Goal: Task Accomplishment & Management: Manage account settings

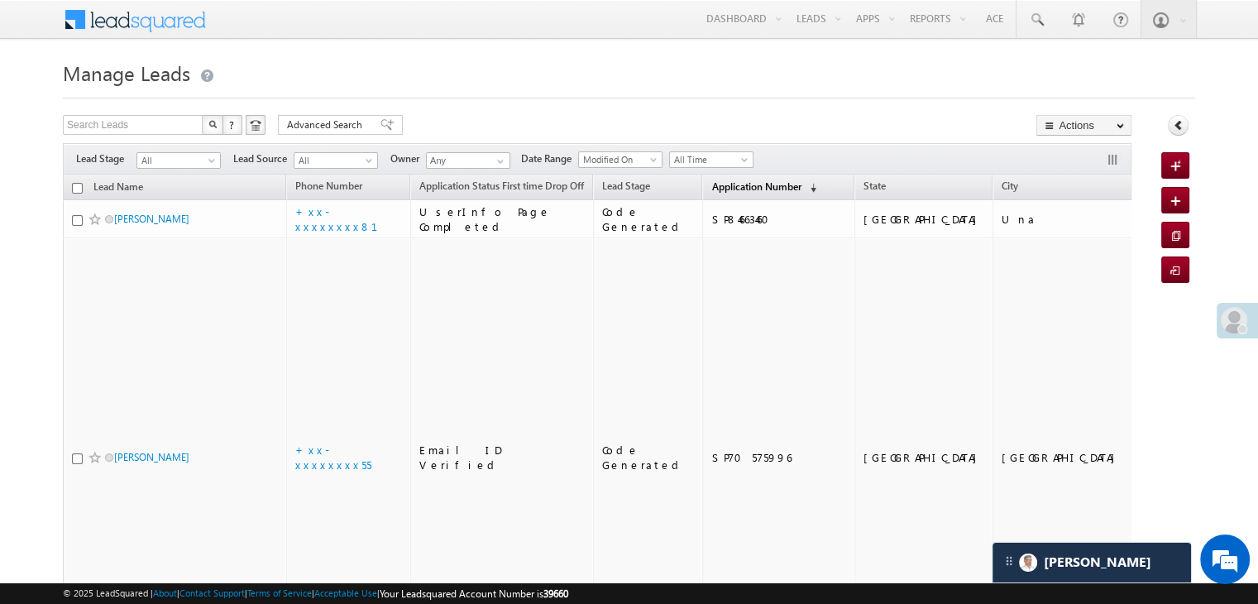
click at [719, 192] on span "Application Number" at bounding box center [755, 186] width 89 height 12
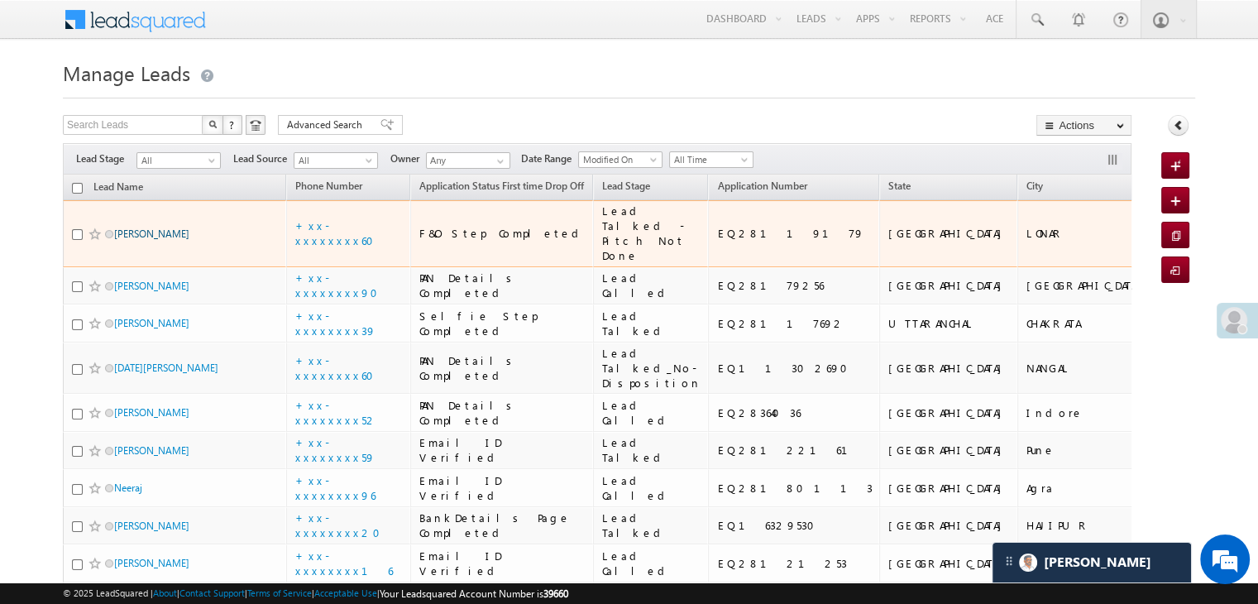
click at [165, 240] on link "[PERSON_NAME]" at bounding box center [151, 233] width 75 height 12
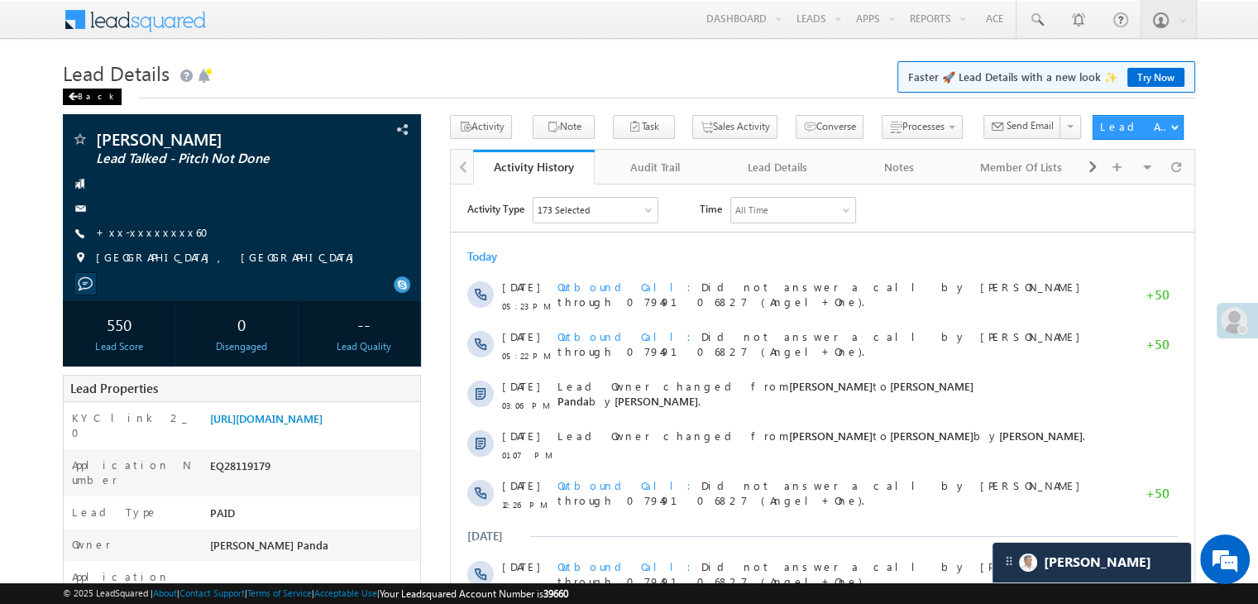
click at [73, 97] on span at bounding box center [73, 97] width 10 height 8
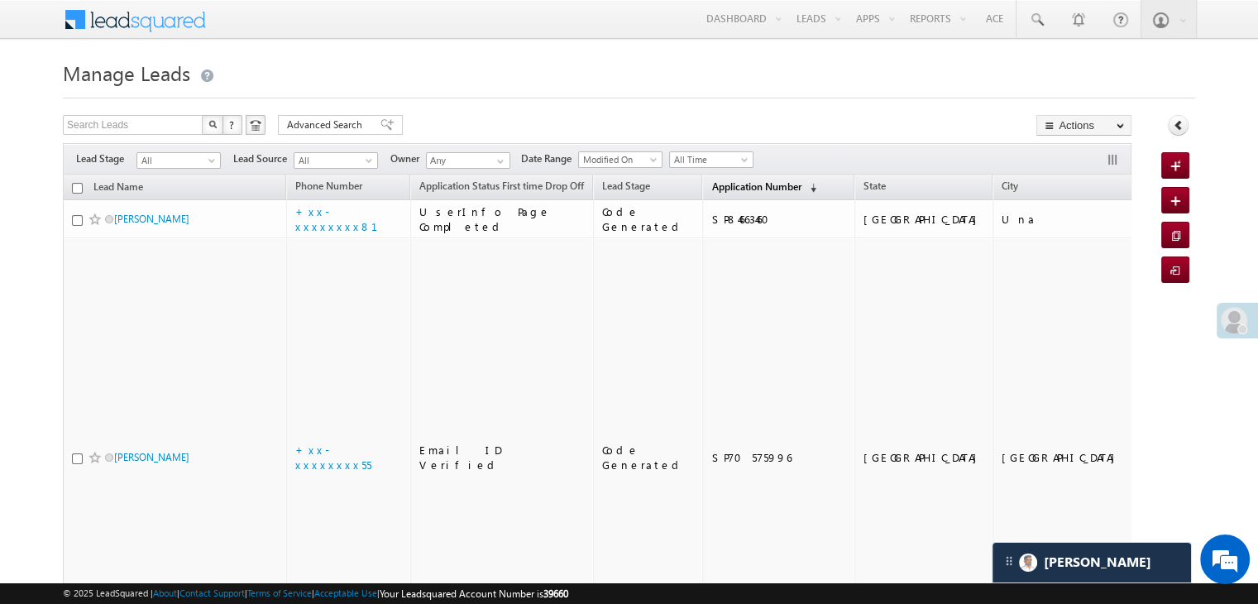
click at [711, 183] on span "Application Number" at bounding box center [755, 186] width 89 height 12
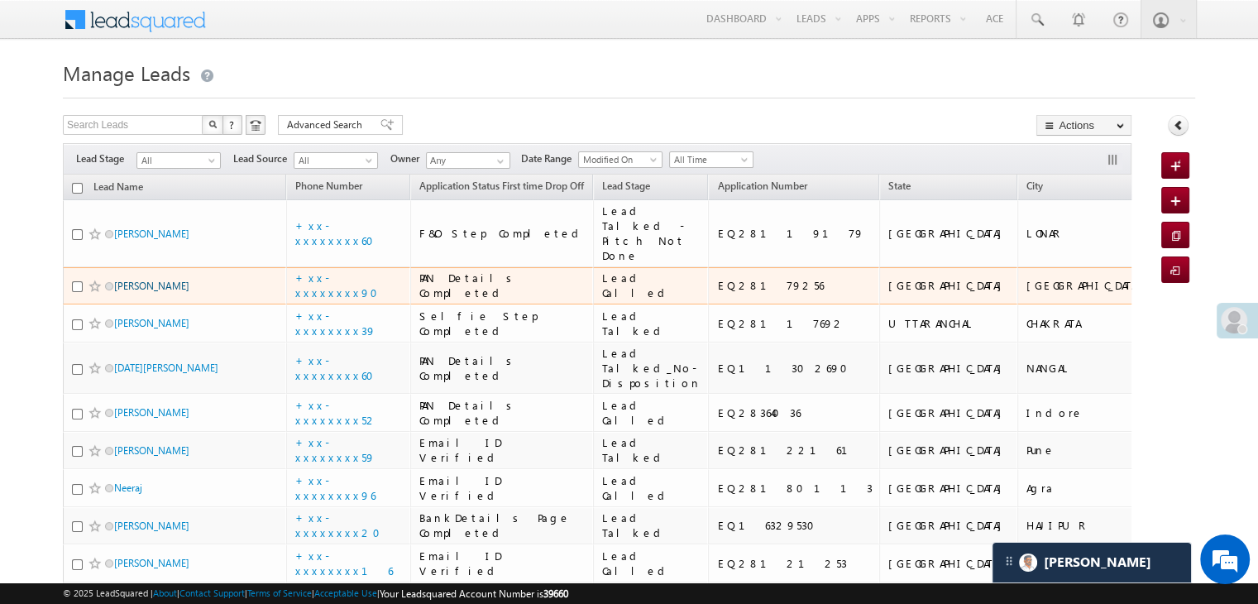
click at [146, 292] on link "[PERSON_NAME]" at bounding box center [151, 286] width 75 height 12
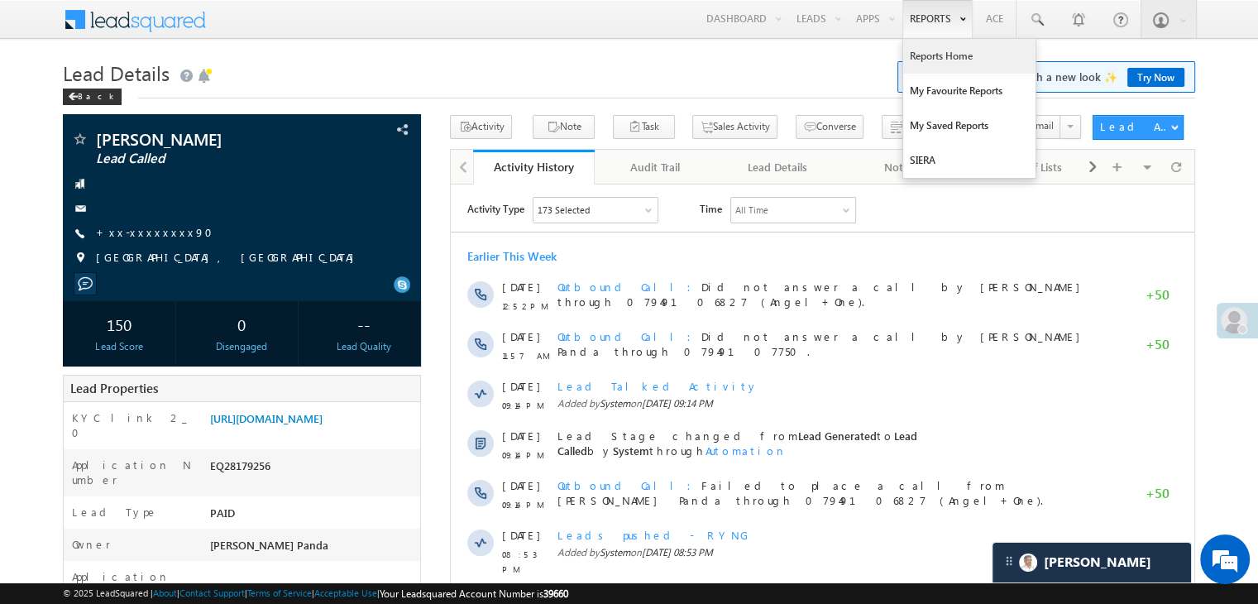
click at [940, 64] on link "Reports Home" at bounding box center [969, 56] width 132 height 35
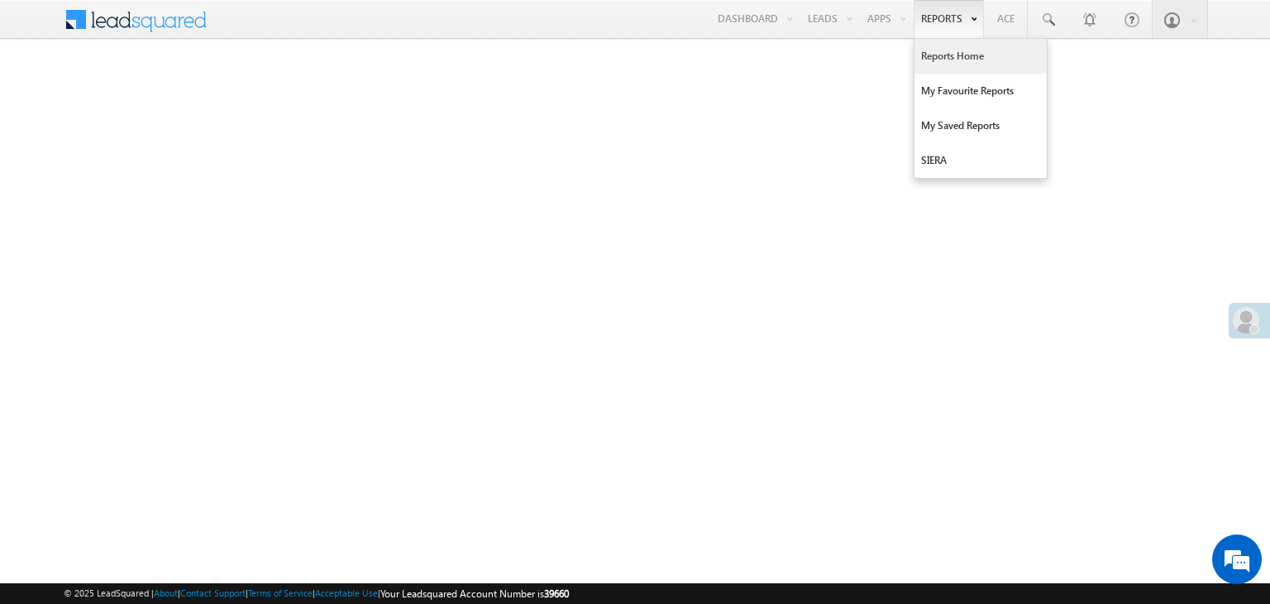
click at [946, 50] on link "Reports Home" at bounding box center [981, 56] width 132 height 35
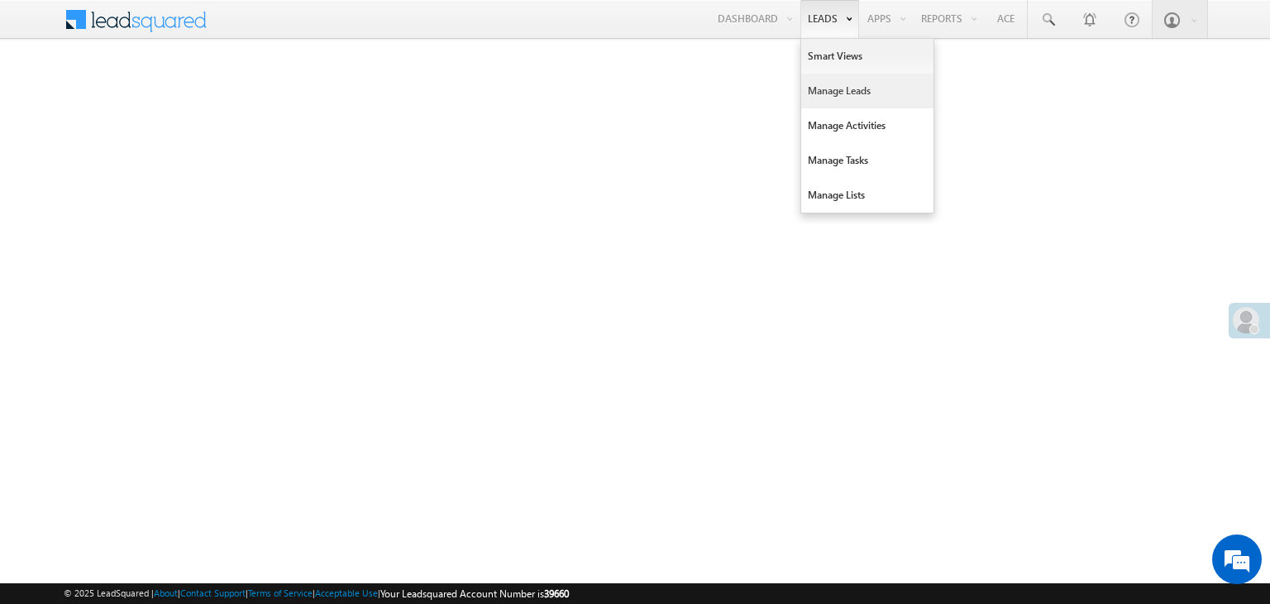
click at [830, 88] on link "Manage Leads" at bounding box center [867, 91] width 132 height 35
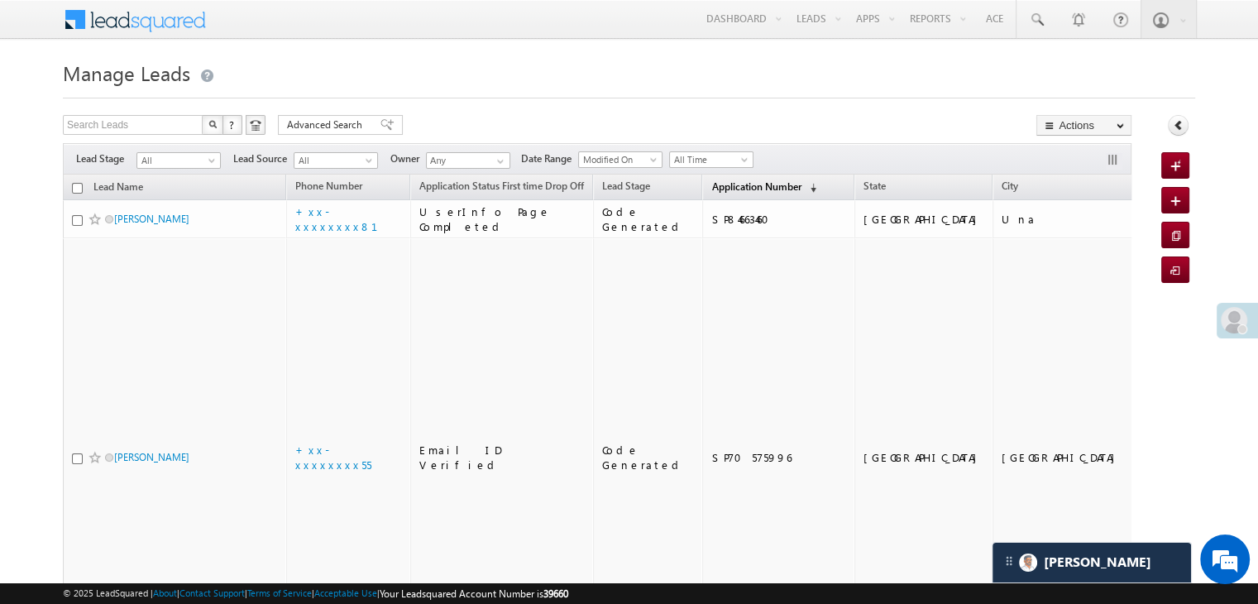
click at [723, 189] on span "Application Number" at bounding box center [755, 186] width 89 height 12
click at [720, 192] on span "Application Number" at bounding box center [755, 186] width 89 height 12
click at [713, 185] on span "Application Number" at bounding box center [755, 186] width 89 height 12
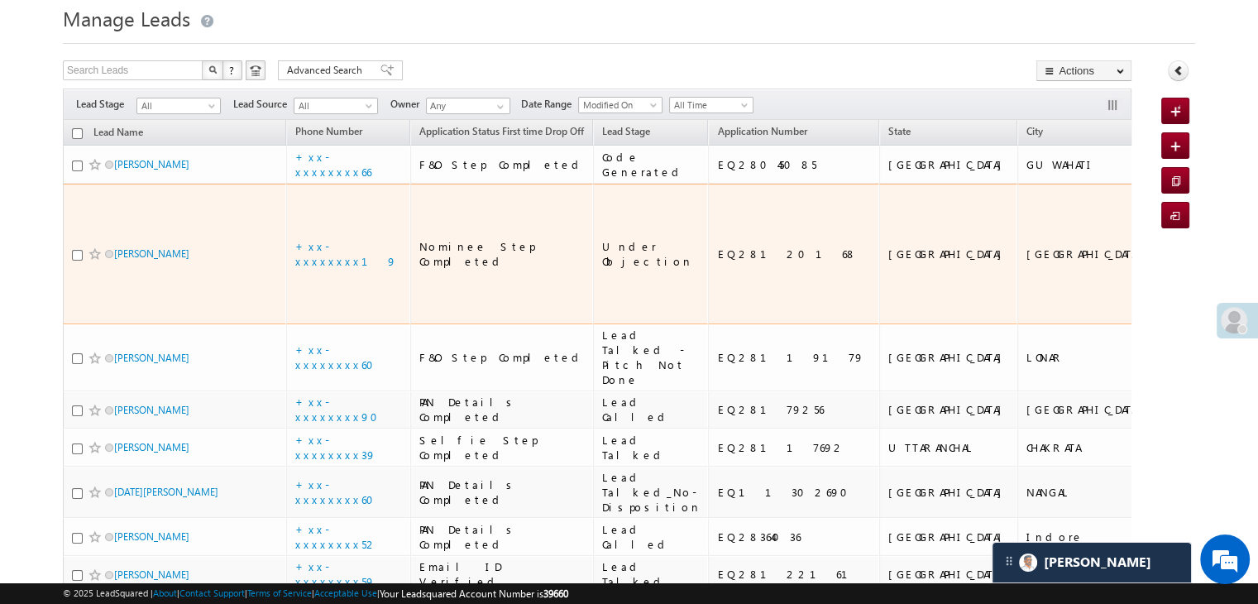
scroll to position [83, 0]
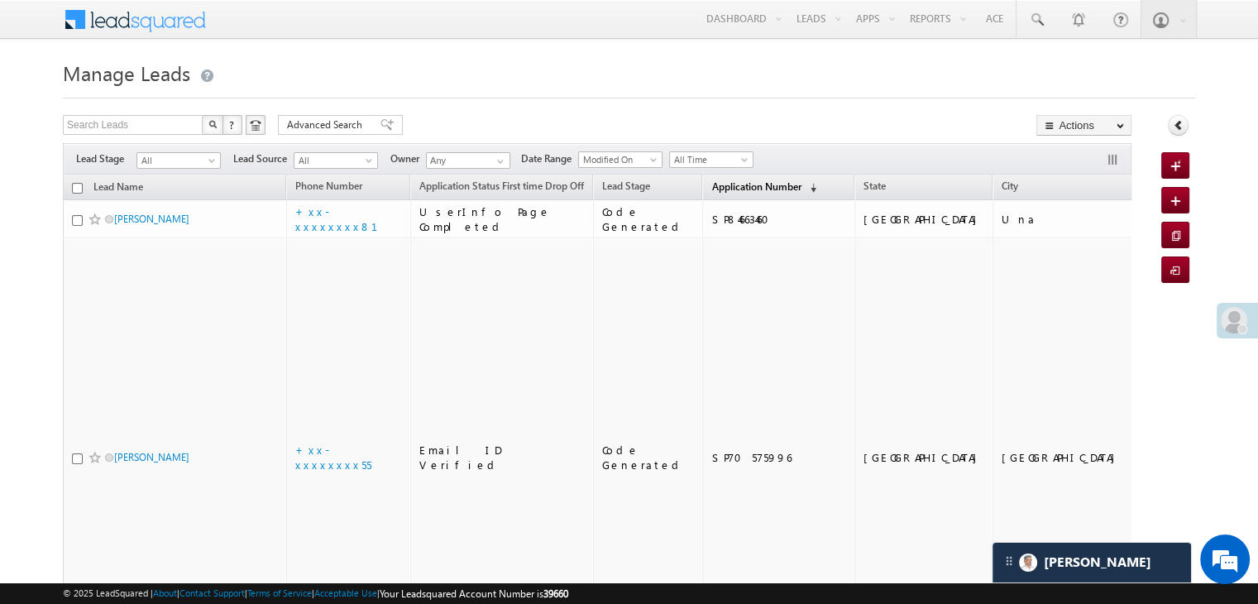
click at [711, 183] on span "Application Number" at bounding box center [755, 186] width 89 height 12
click at [734, 191] on span "Application Number" at bounding box center [755, 186] width 89 height 12
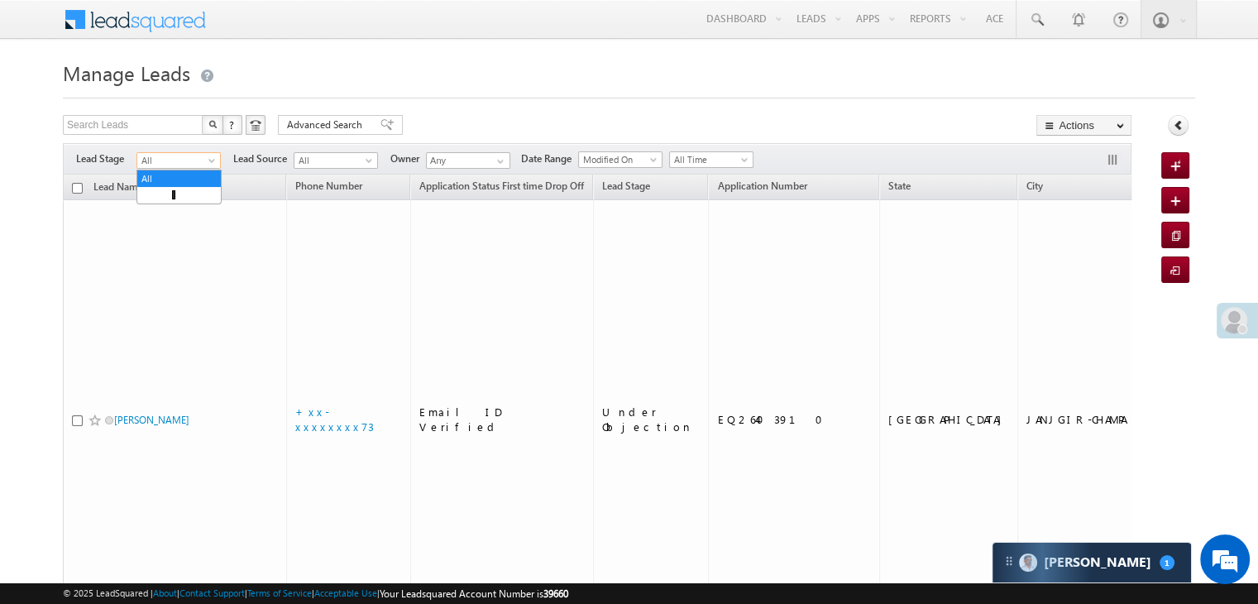
click at [219, 162] on span at bounding box center [213, 163] width 13 height 13
click at [188, 197] on link "Lead Generated" at bounding box center [179, 195] width 84 height 15
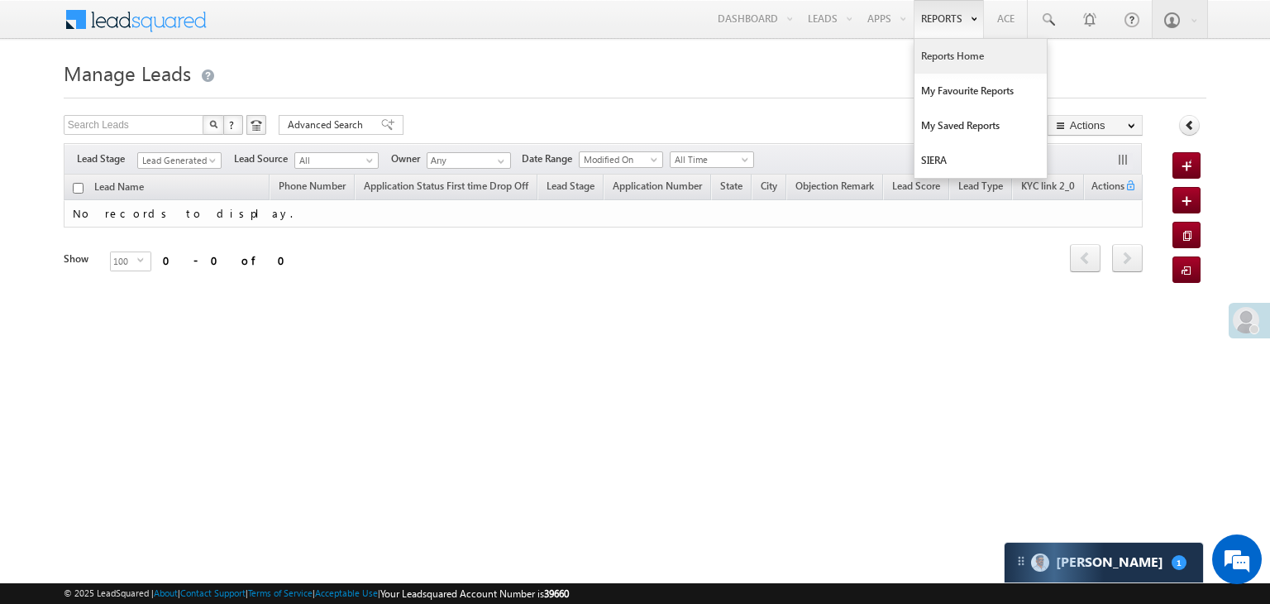
click at [934, 58] on link "Reports Home" at bounding box center [981, 56] width 132 height 35
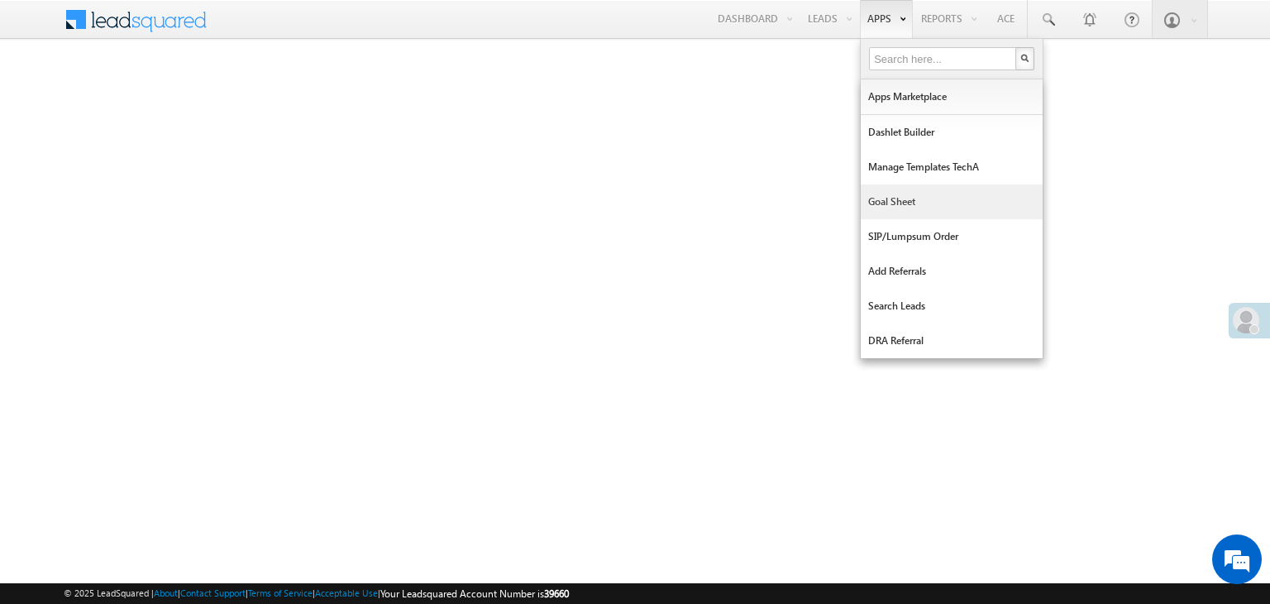
click at [888, 204] on link "Goal Sheet" at bounding box center [952, 201] width 182 height 35
